Goal: Navigation & Orientation: Find specific page/section

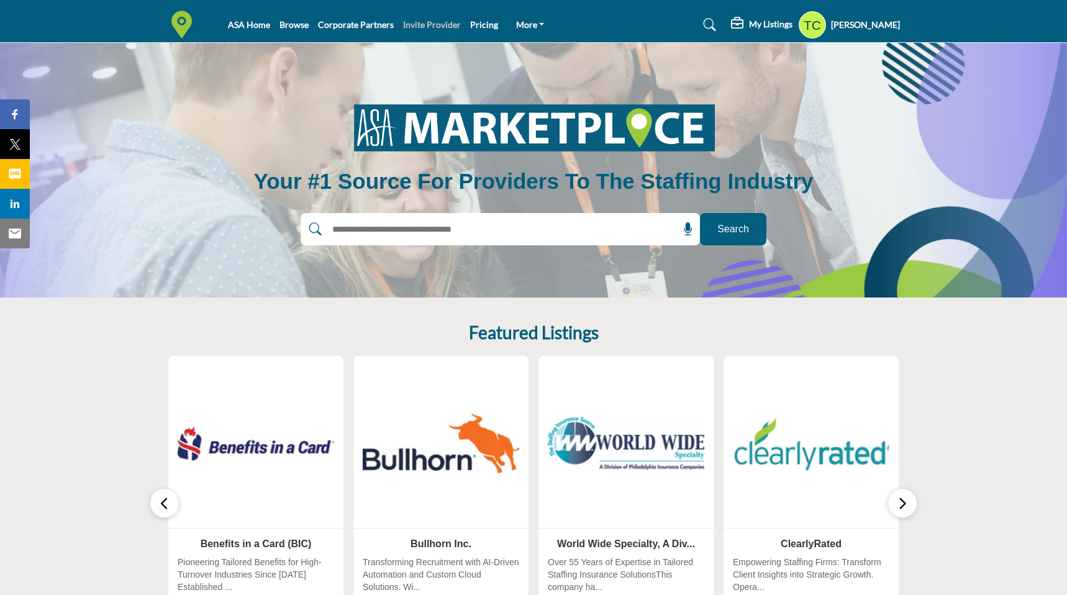
click at [427, 22] on link "Invite Provider" at bounding box center [432, 24] width 58 height 11
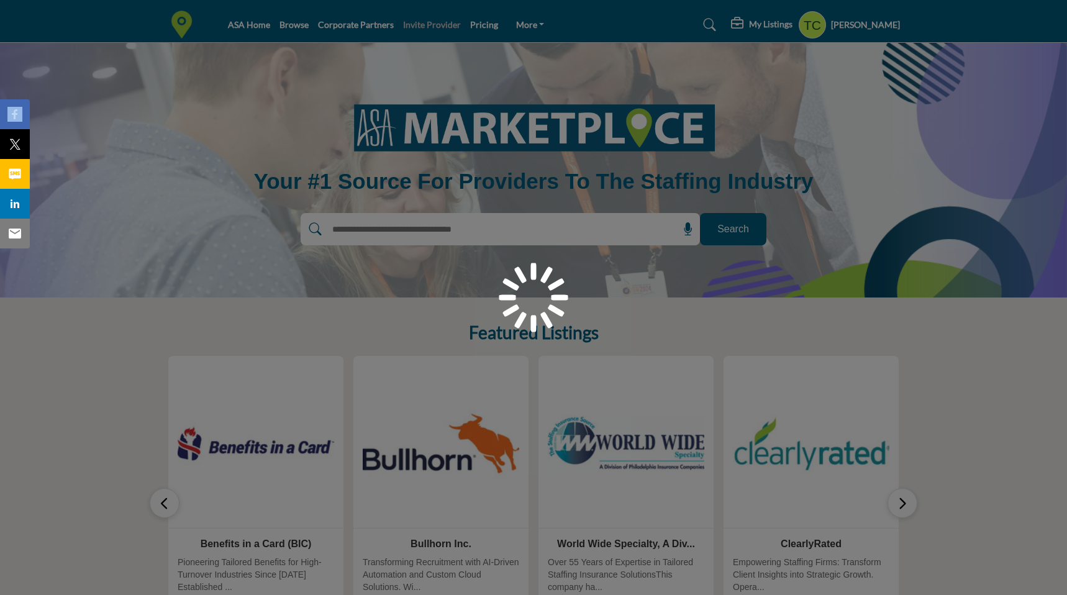
click at [427, 22] on div at bounding box center [533, 297] width 1067 height 595
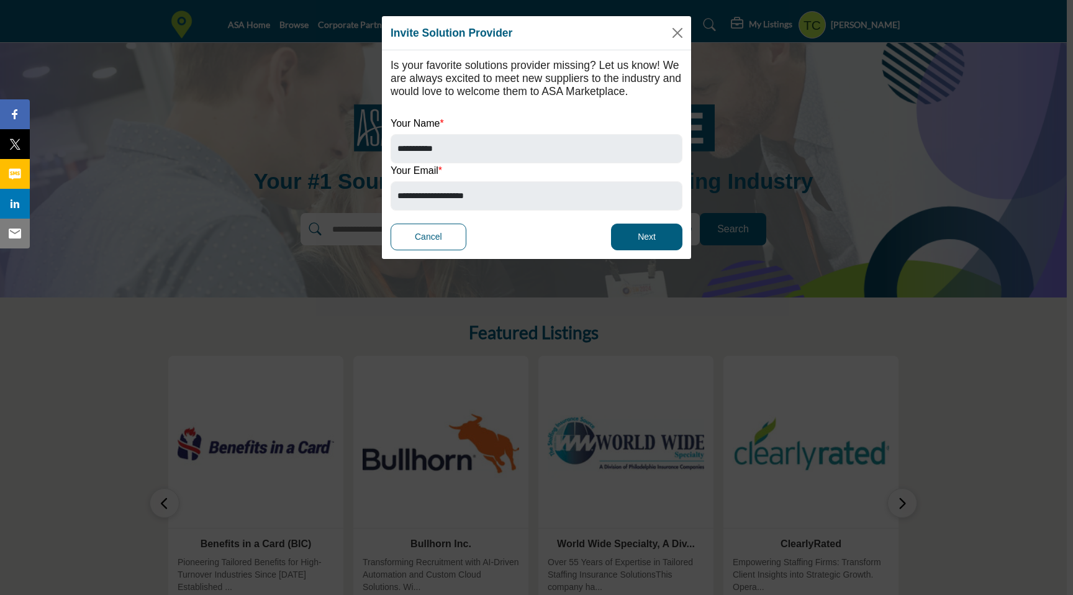
click at [489, 22] on div "Invite Solution Provider" at bounding box center [536, 33] width 309 height 34
click at [678, 38] on button "Close" at bounding box center [677, 33] width 19 height 19
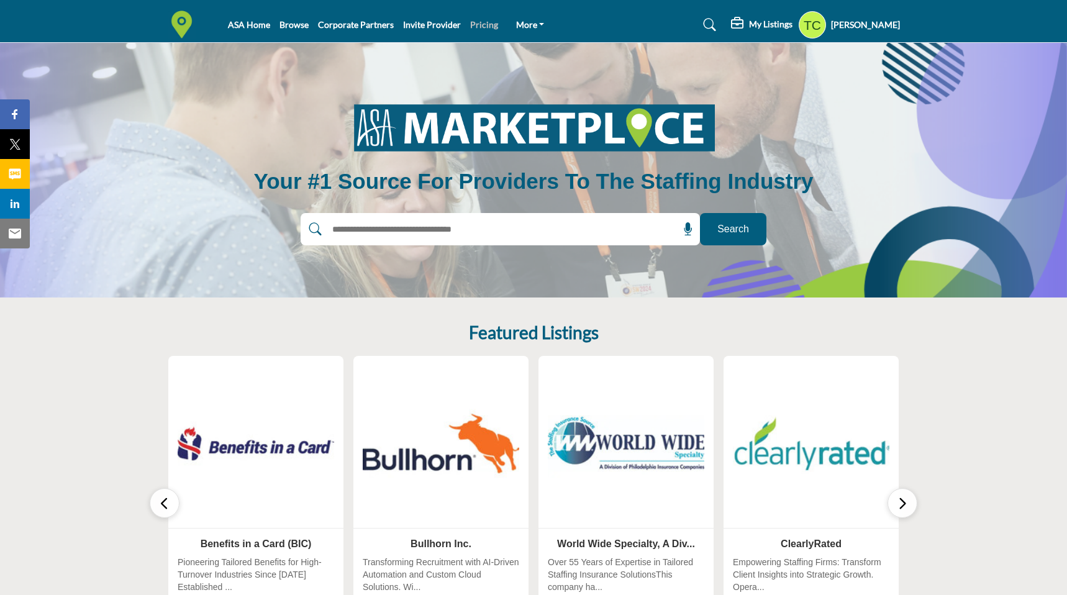
click at [476, 24] on link "Pricing" at bounding box center [484, 24] width 28 height 11
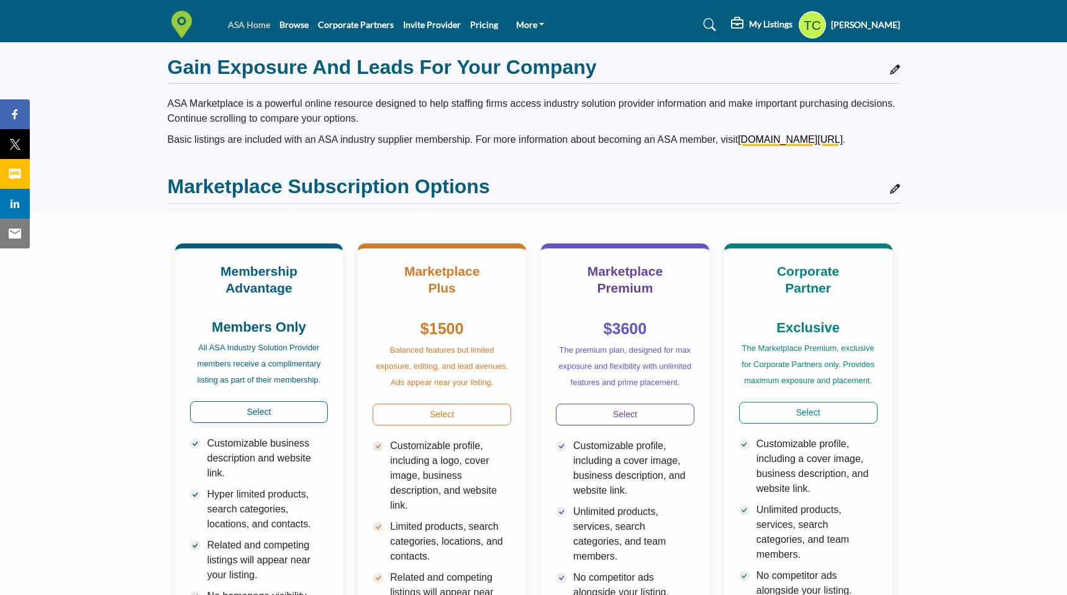
click at [249, 29] on link "ASA Home" at bounding box center [249, 24] width 42 height 11
click at [189, 27] on img at bounding box center [185, 25] width 34 height 28
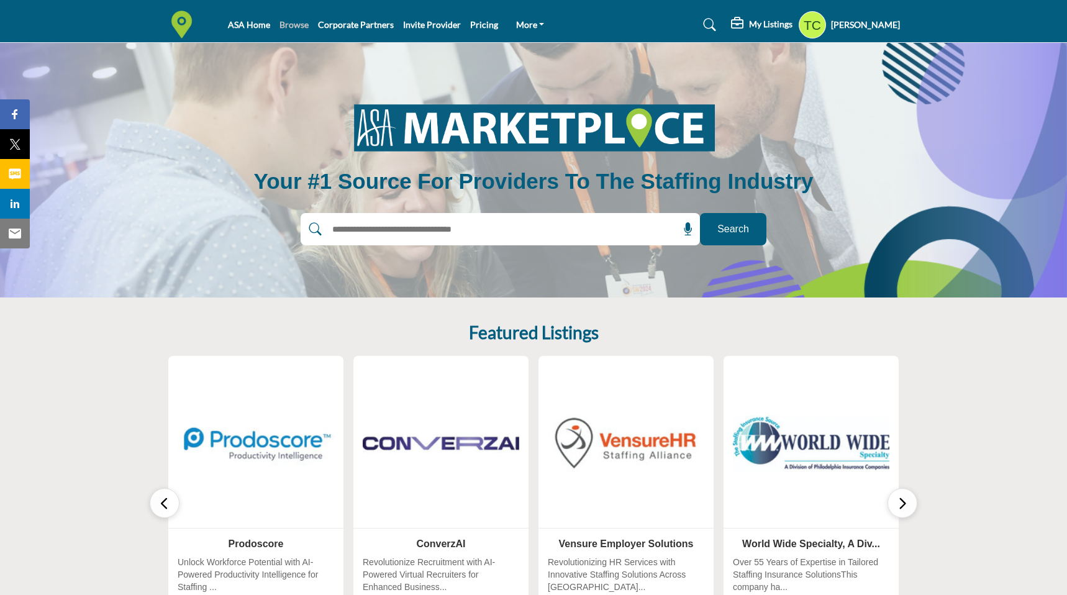
click at [291, 26] on link "Browse" at bounding box center [293, 24] width 29 height 11
